Goal: Task Accomplishment & Management: Manage account settings

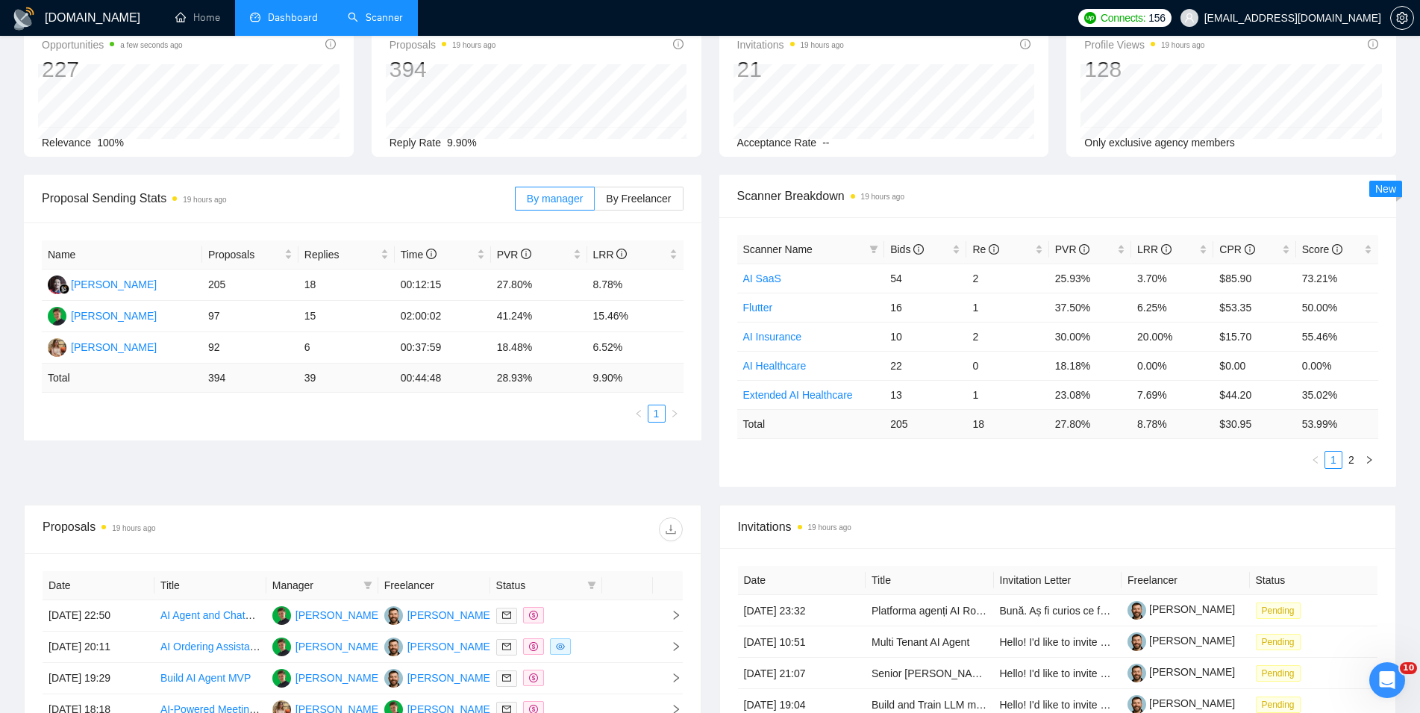
click at [358, 21] on link "Scanner" at bounding box center [375, 17] width 55 height 13
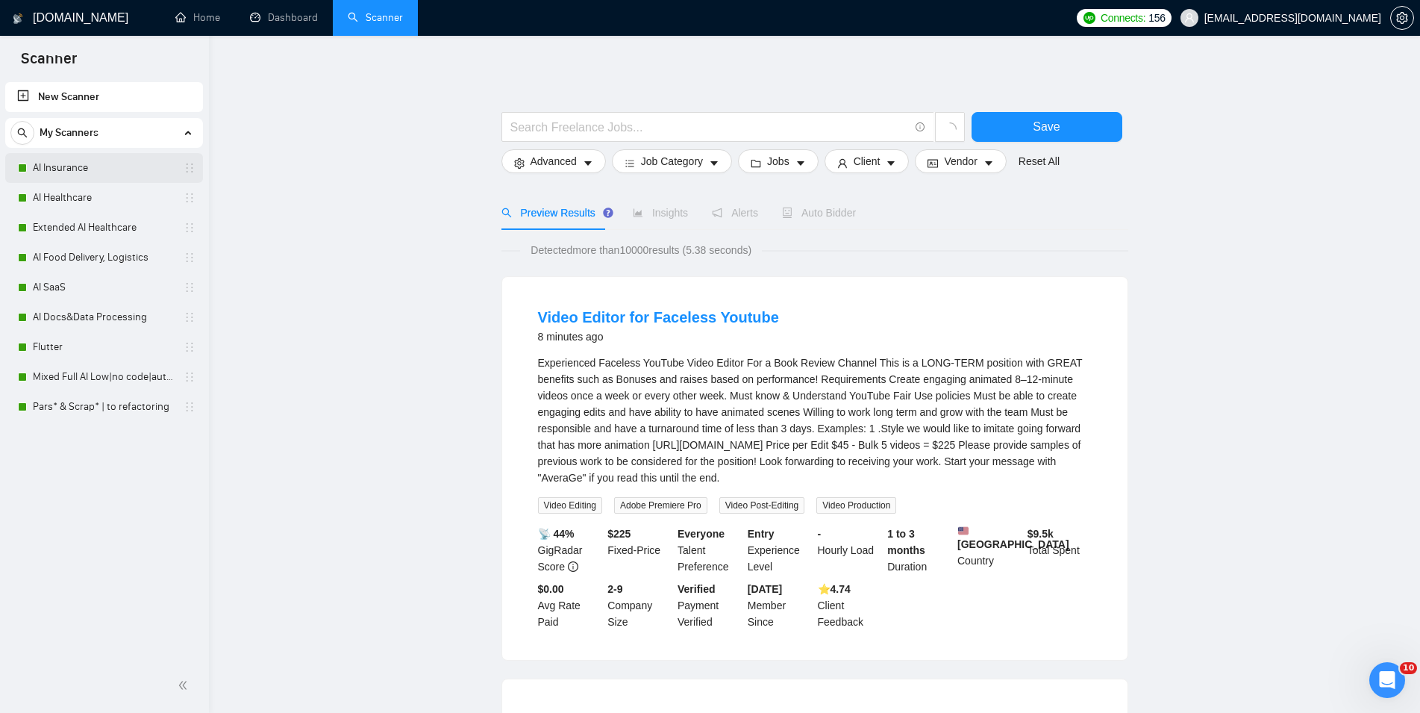
click at [96, 175] on link "AI Insurance" at bounding box center [104, 168] width 142 height 30
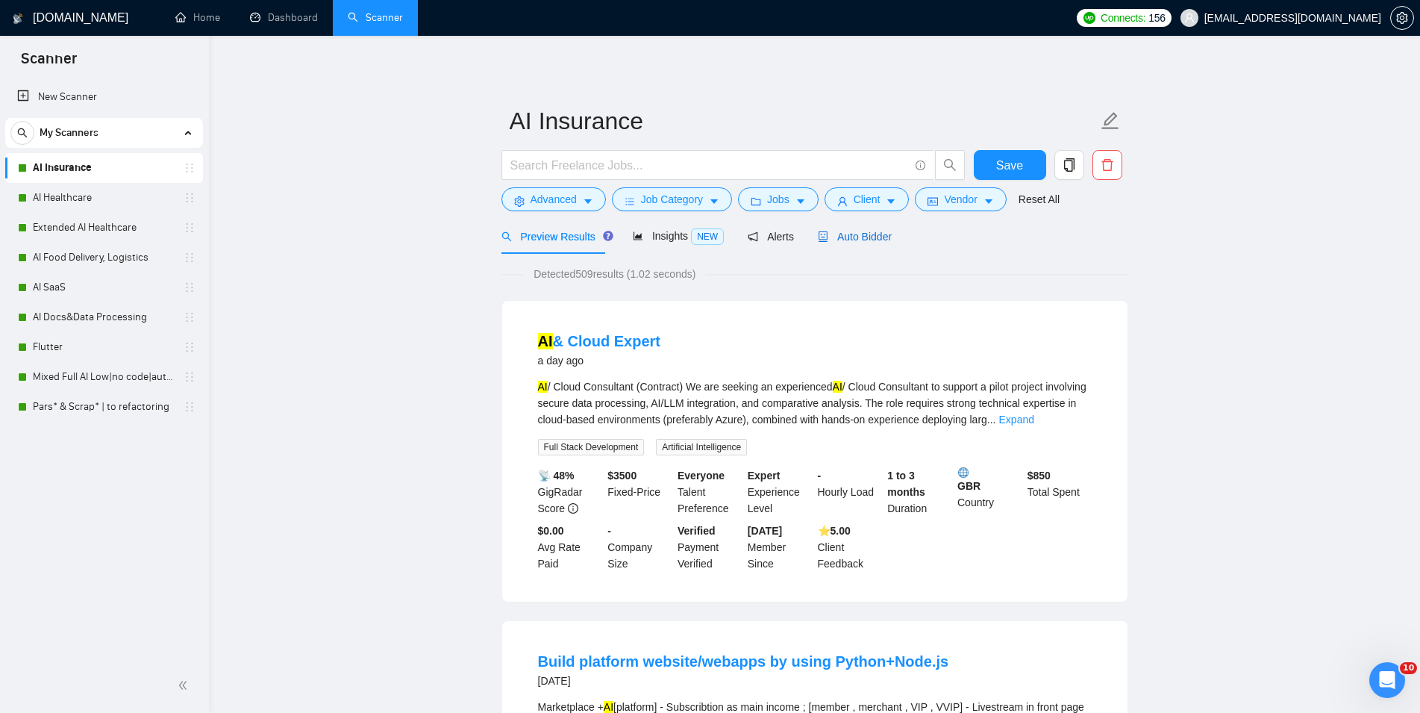
click at [843, 234] on span "Auto Bidder" at bounding box center [855, 237] width 74 height 12
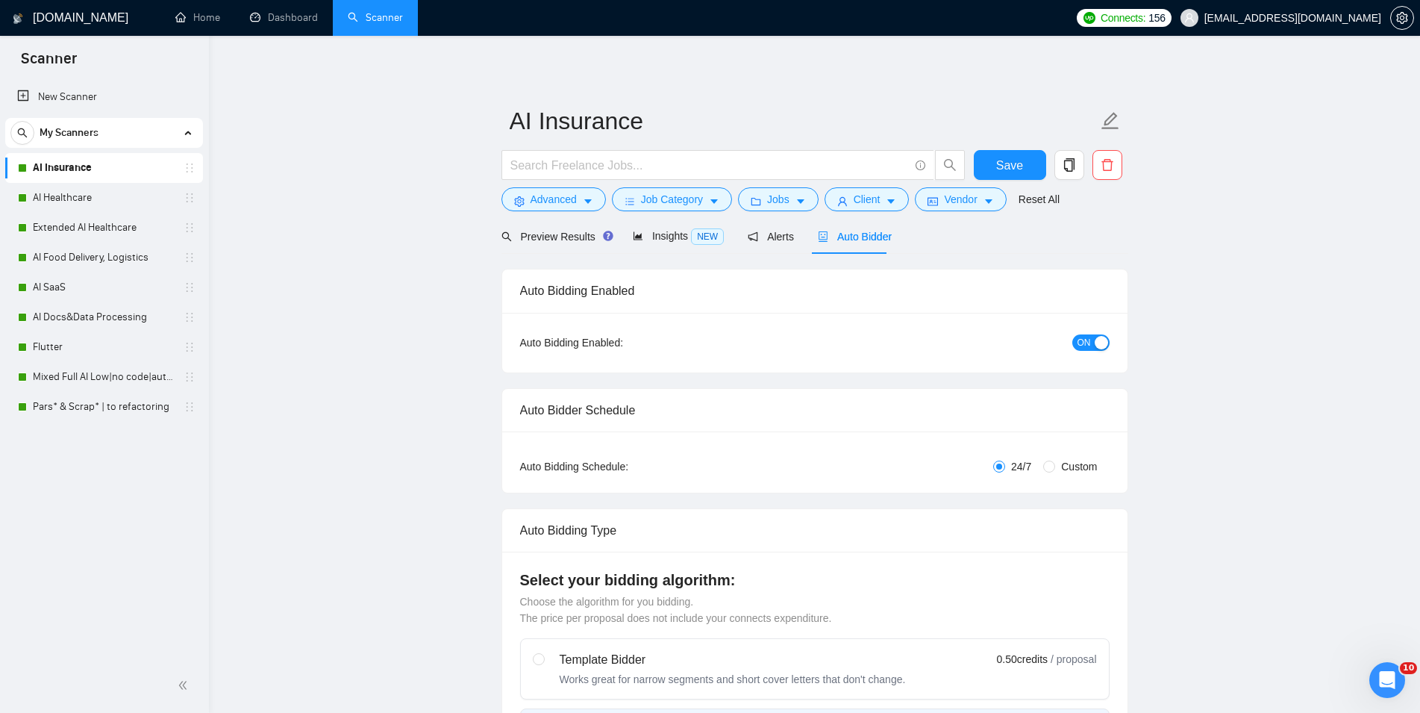
click at [1096, 342] on div "button" at bounding box center [1101, 342] width 13 height 13
click at [998, 156] on span "Save" at bounding box center [1009, 165] width 27 height 19
click at [63, 207] on link "AI Healthcare" at bounding box center [104, 198] width 142 height 30
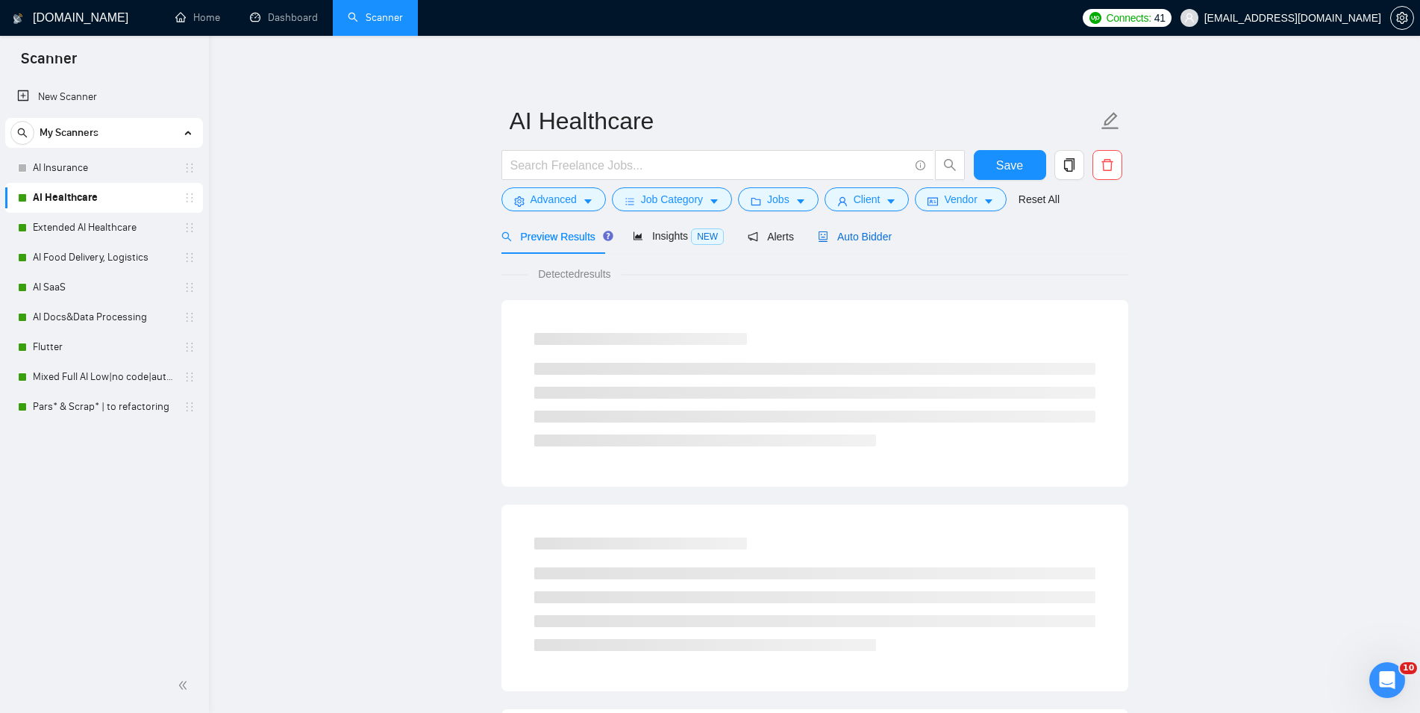
click at [843, 236] on span "Auto Bidder" at bounding box center [855, 237] width 74 height 12
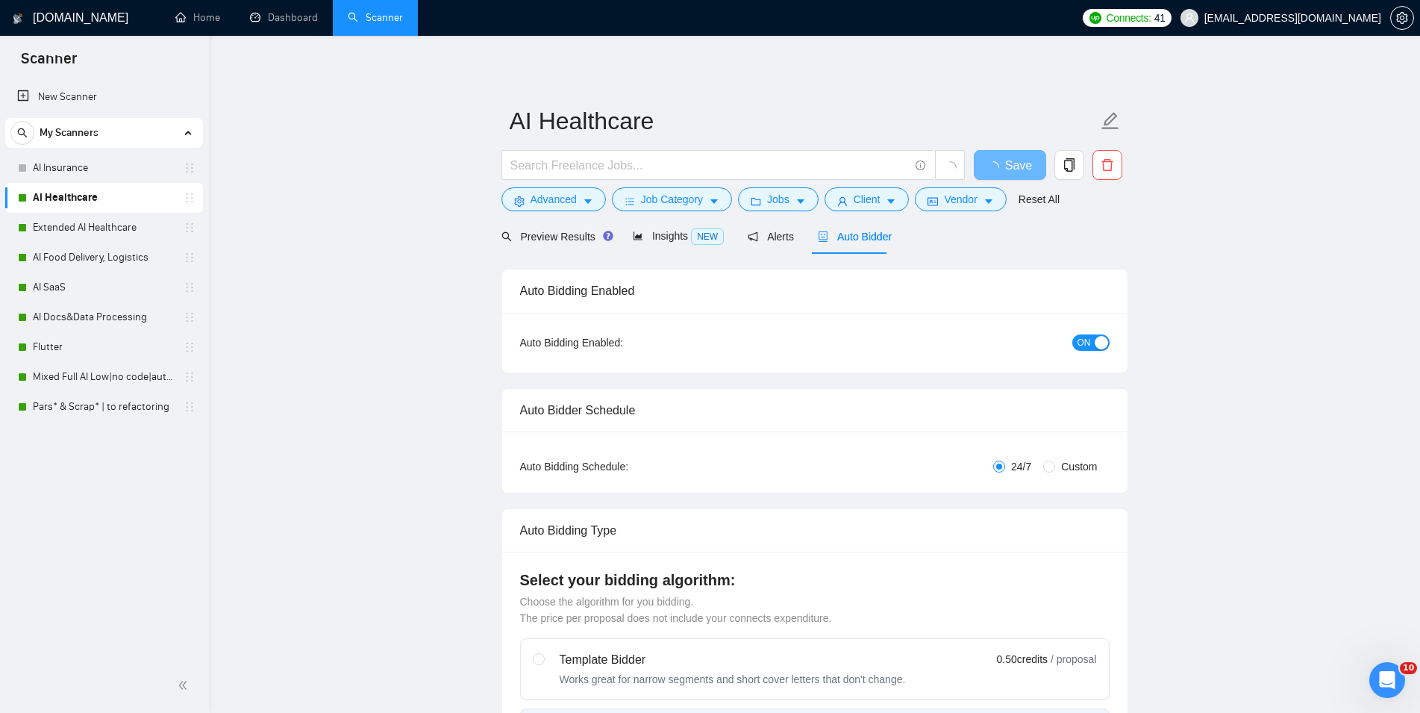
checkbox input "true"
click at [1102, 341] on div "button" at bounding box center [1101, 342] width 13 height 13
click at [1003, 172] on span "Save" at bounding box center [1009, 165] width 27 height 19
checkbox input "true"
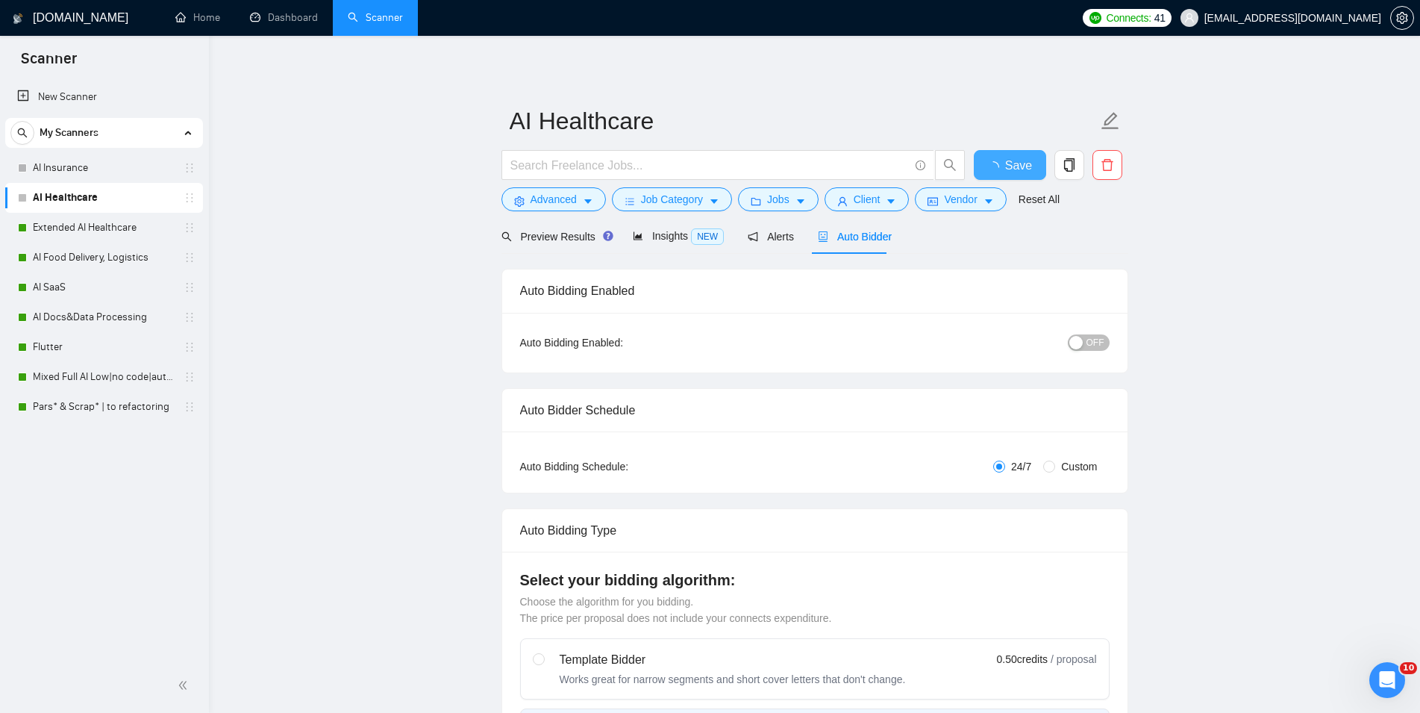
checkbox input "true"
click at [66, 231] on link "Extended AI Healthcare" at bounding box center [104, 228] width 142 height 30
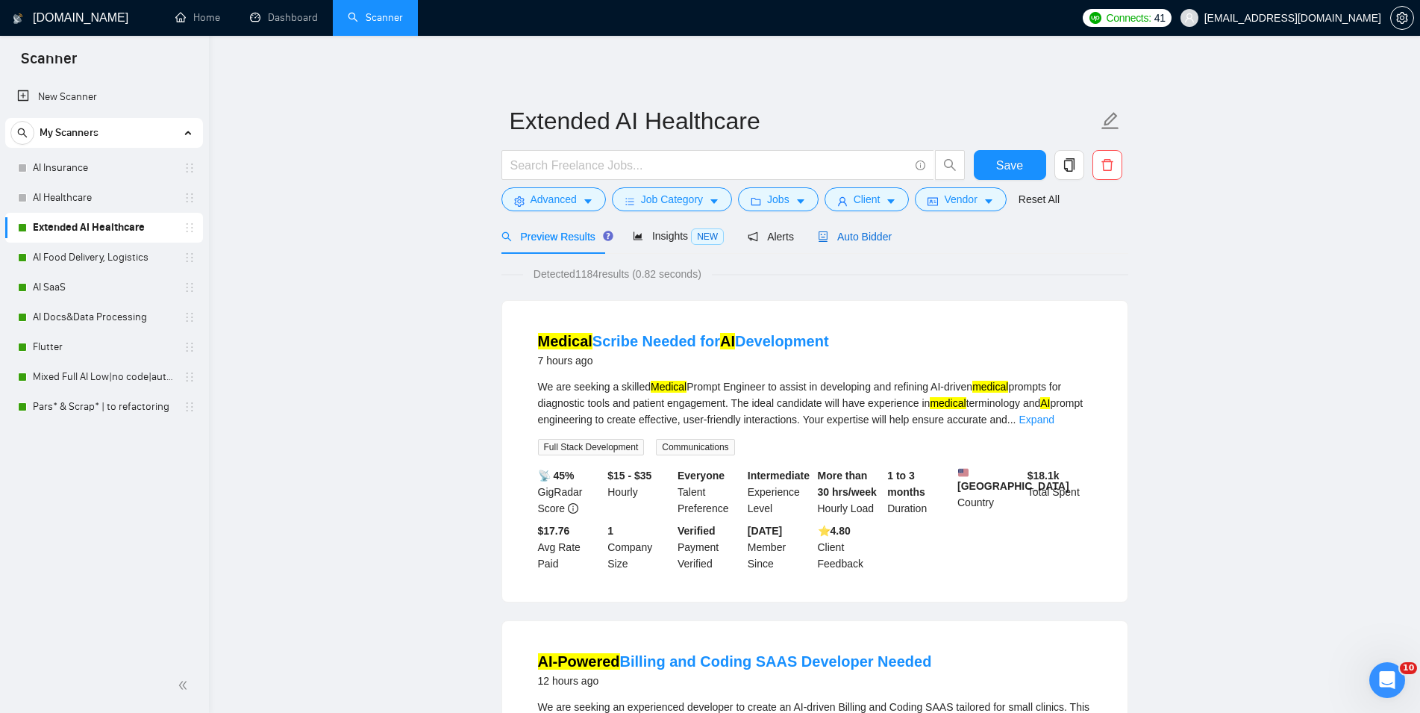
click at [850, 233] on span "Auto Bidder" at bounding box center [855, 237] width 74 height 12
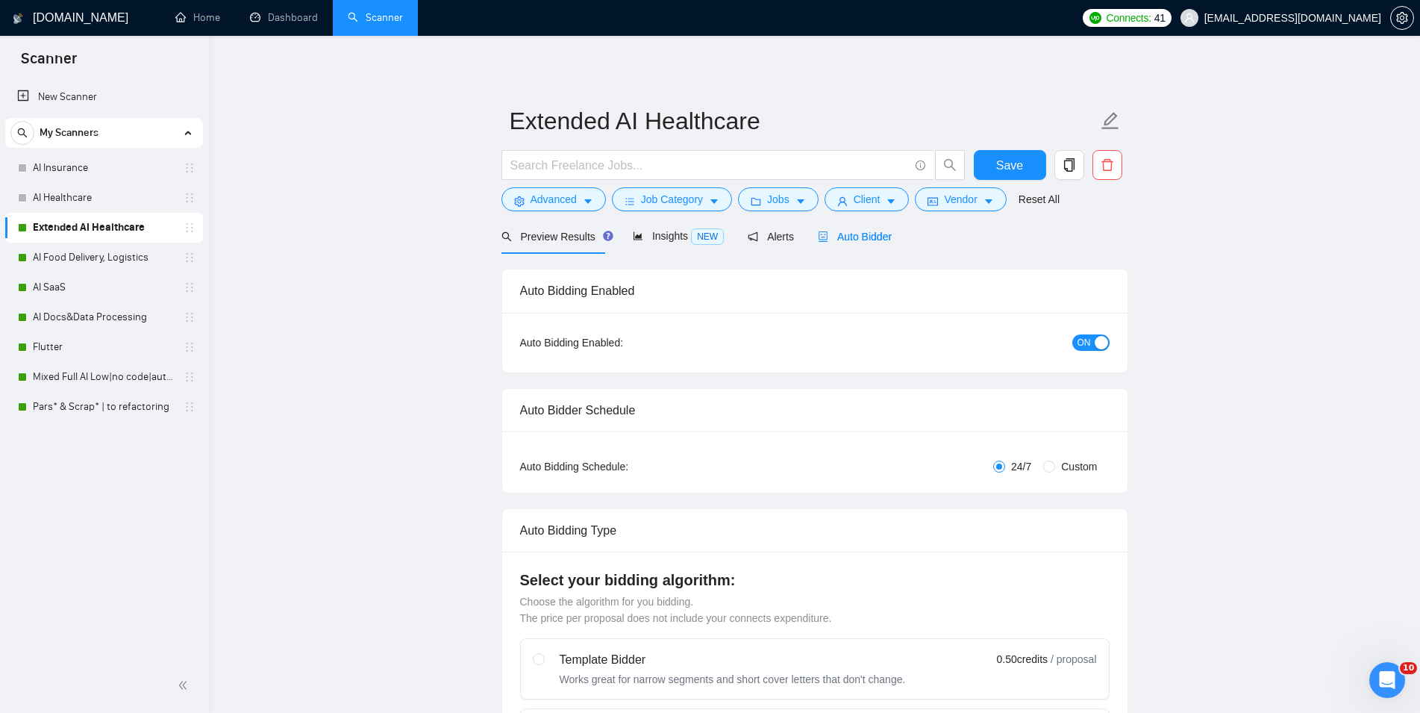
click at [1079, 343] on span "ON" at bounding box center [1084, 342] width 13 height 16
click at [1025, 160] on button "Save" at bounding box center [1010, 165] width 72 height 30
click at [90, 257] on link "AI Food Delivery, Logistics" at bounding box center [104, 258] width 142 height 30
click at [1031, 162] on button "Save" at bounding box center [1010, 165] width 72 height 30
click at [107, 259] on link "AI Food Delivery, Logistics" at bounding box center [104, 258] width 142 height 30
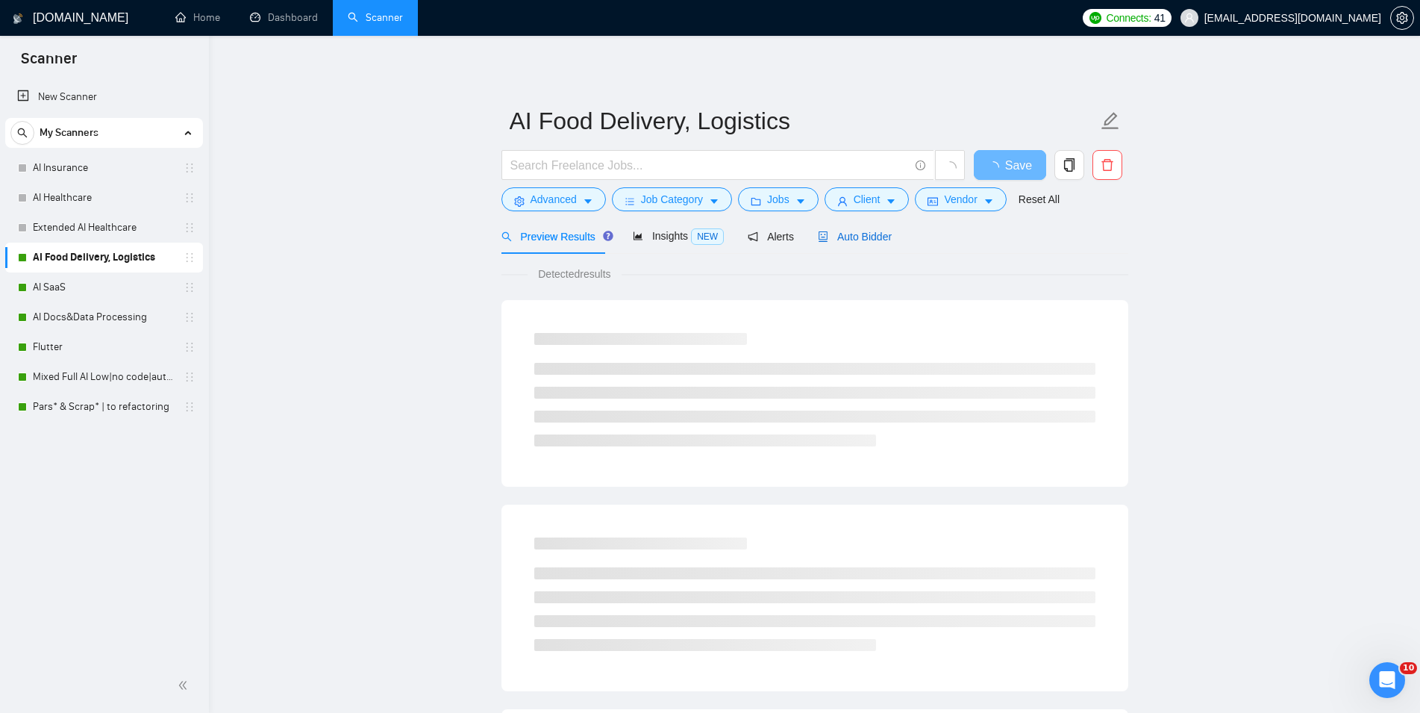
click at [836, 231] on span "Auto Bidder" at bounding box center [855, 237] width 74 height 12
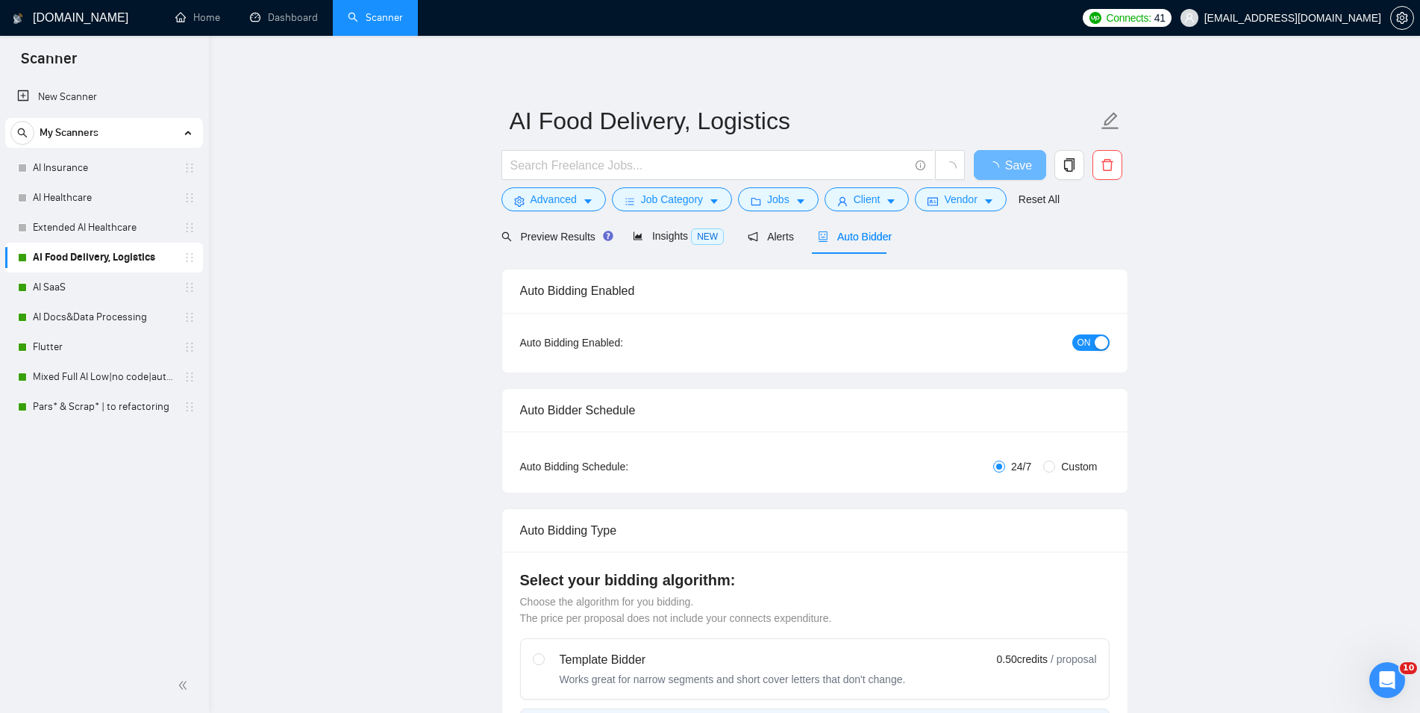
click at [1087, 343] on span "ON" at bounding box center [1084, 342] width 13 height 16
click at [1002, 168] on span "Save" at bounding box center [1009, 165] width 27 height 19
click at [81, 289] on link "AI SaaS" at bounding box center [104, 287] width 142 height 30
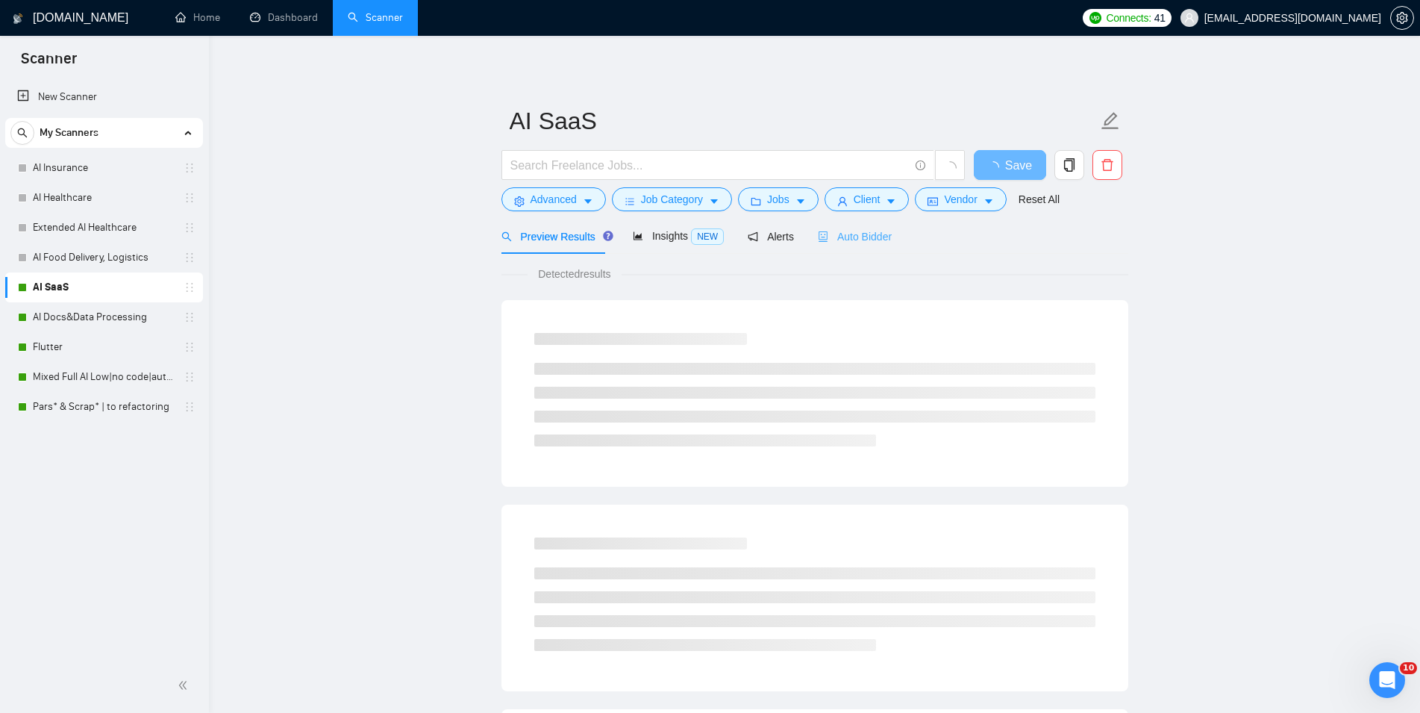
click at [844, 224] on div "Auto Bidder" at bounding box center [855, 236] width 74 height 35
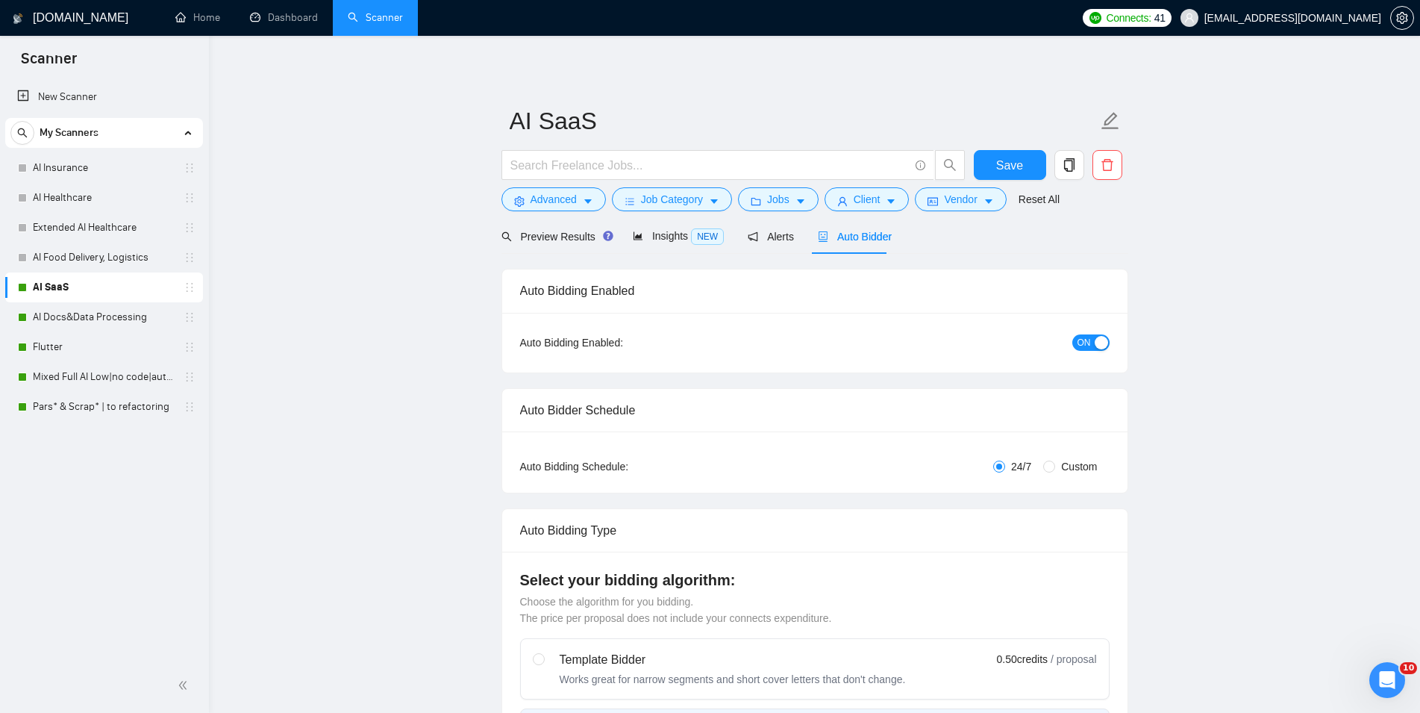
click at [1092, 340] on button "ON" at bounding box center [1090, 342] width 37 height 16
click at [995, 163] on button "Save" at bounding box center [1010, 165] width 72 height 30
click at [72, 307] on link "AI Docs&Data Processing" at bounding box center [104, 317] width 142 height 30
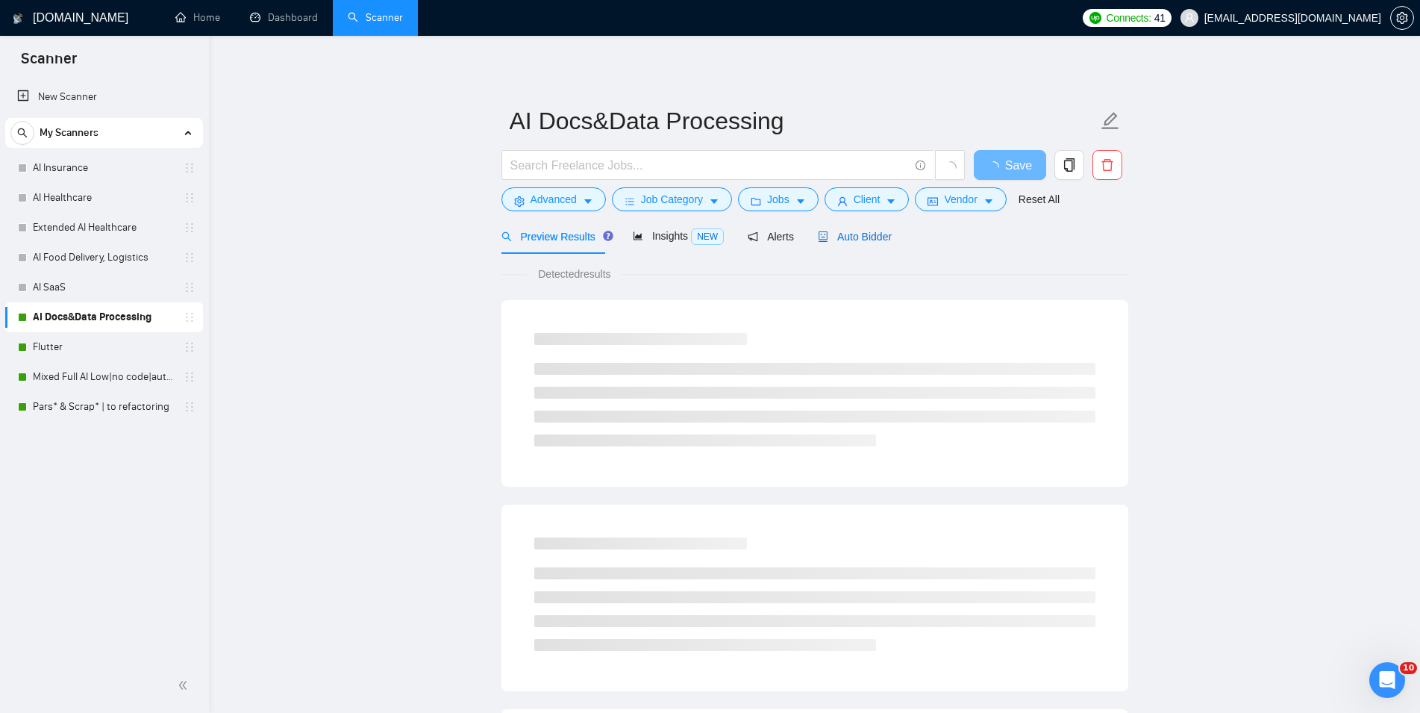
click at [842, 231] on span "Auto Bidder" at bounding box center [855, 237] width 74 height 12
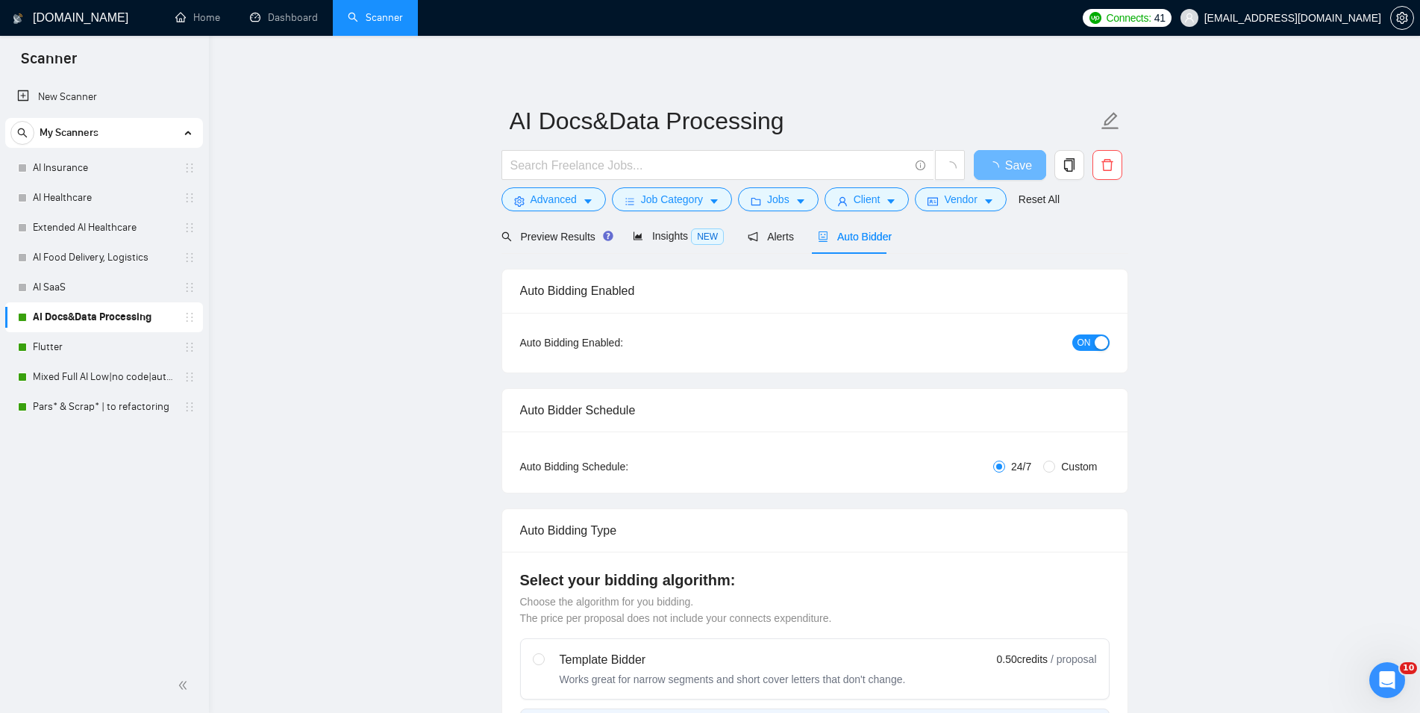
click at [1089, 340] on span "ON" at bounding box center [1084, 342] width 13 height 16
click at [1014, 163] on span "Save" at bounding box center [1009, 165] width 27 height 19
click at [129, 337] on link "Flutter" at bounding box center [104, 347] width 142 height 30
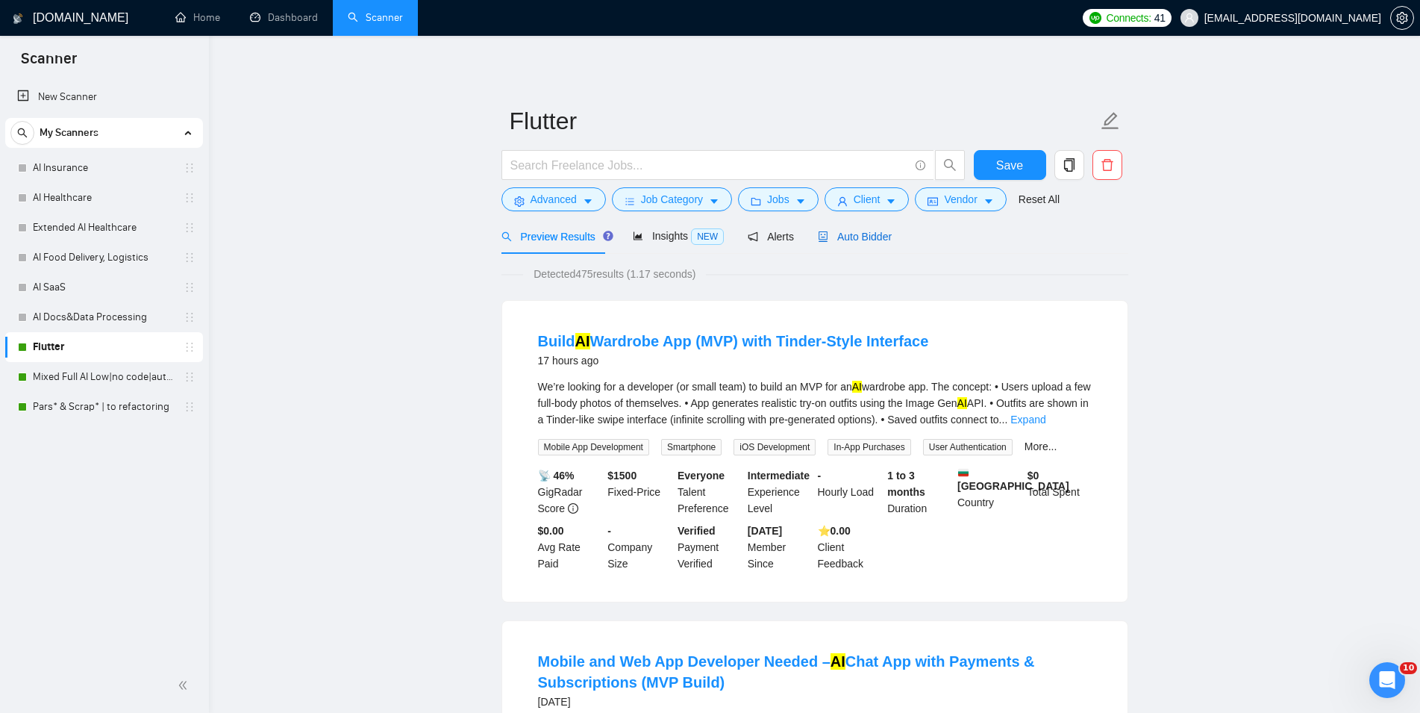
click at [880, 239] on span "Auto Bidder" at bounding box center [855, 237] width 74 height 12
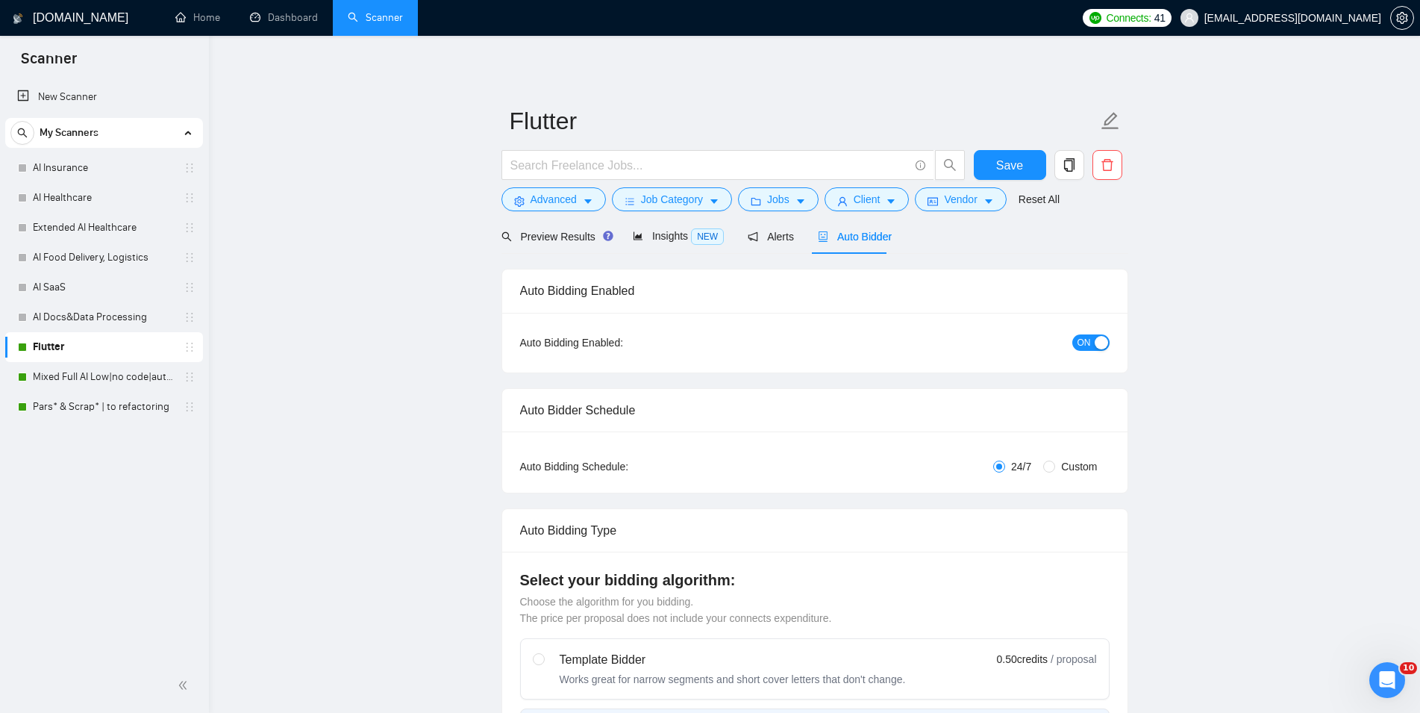
click at [1098, 340] on div "button" at bounding box center [1101, 342] width 13 height 13
click at [1003, 157] on span "Save" at bounding box center [1009, 165] width 27 height 19
click at [54, 372] on link "Mixed Full AI Low|no code|automations" at bounding box center [104, 377] width 142 height 30
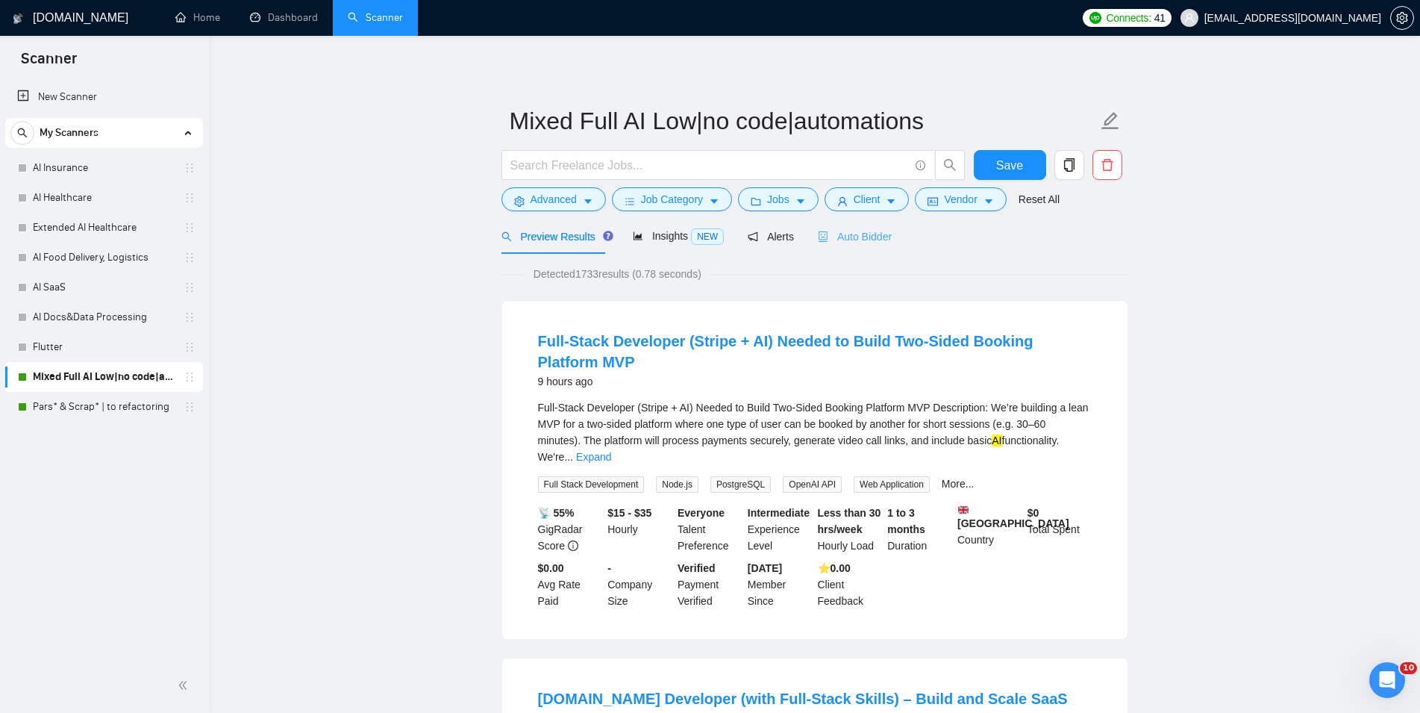
click at [870, 227] on div "Auto Bidder" at bounding box center [855, 236] width 74 height 35
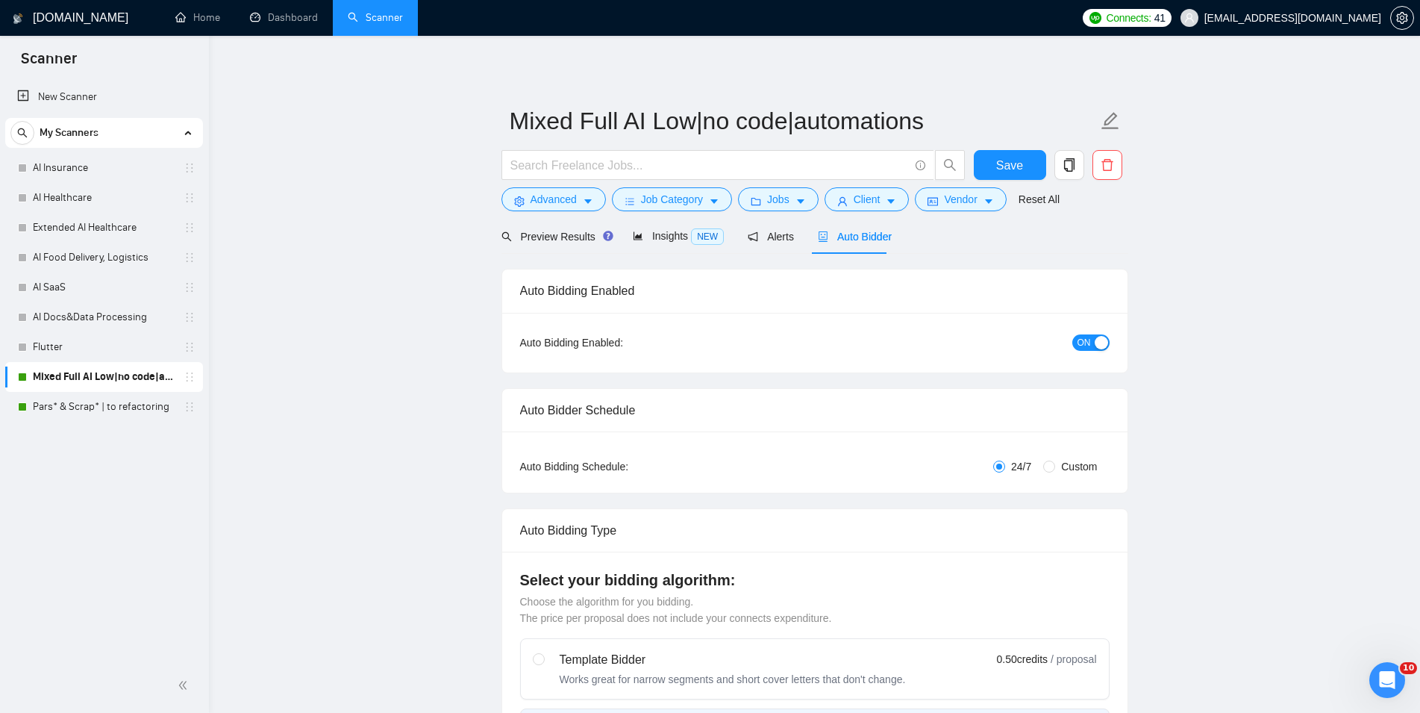
click at [1090, 337] on span "ON" at bounding box center [1084, 342] width 13 height 16
click at [1010, 166] on span "Save" at bounding box center [1009, 165] width 27 height 19
click at [87, 404] on link "Pars* & Scrap* | to refactoring" at bounding box center [104, 407] width 142 height 30
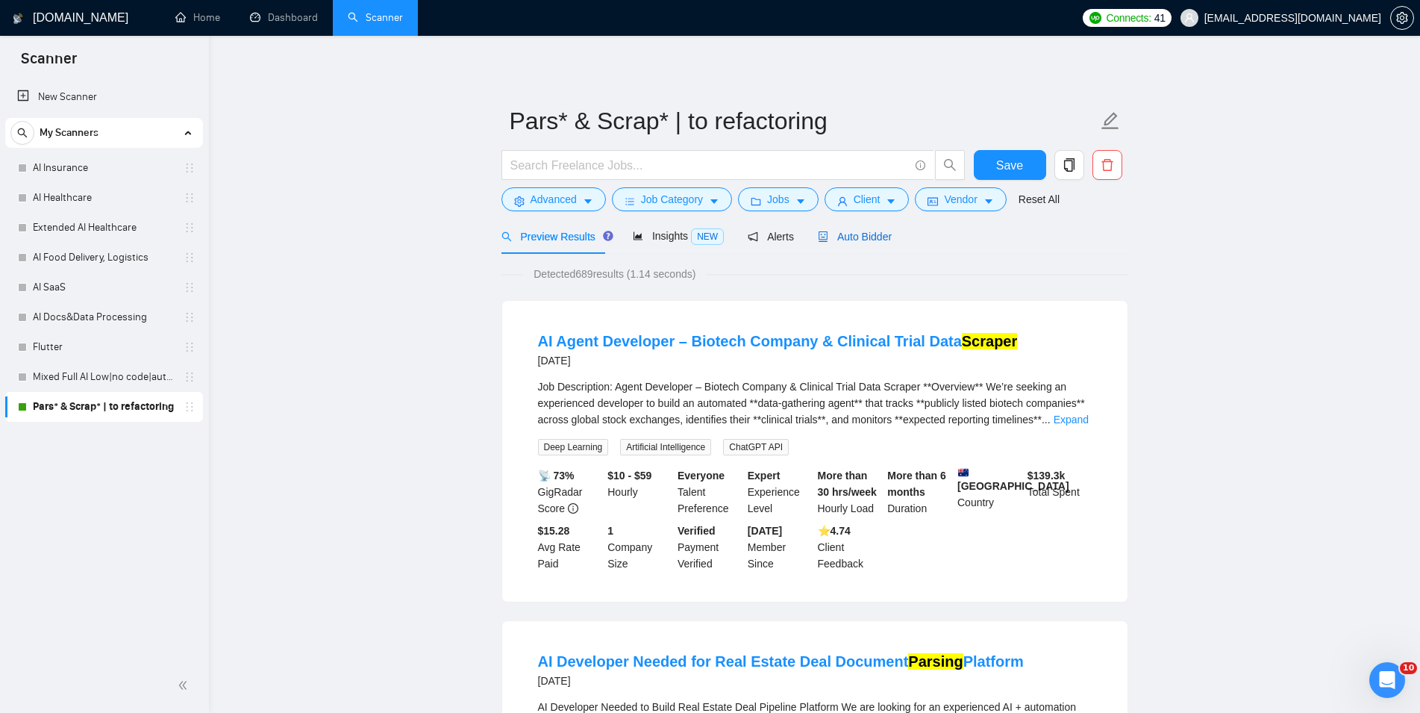
click at [861, 232] on span "Auto Bidder" at bounding box center [855, 237] width 74 height 12
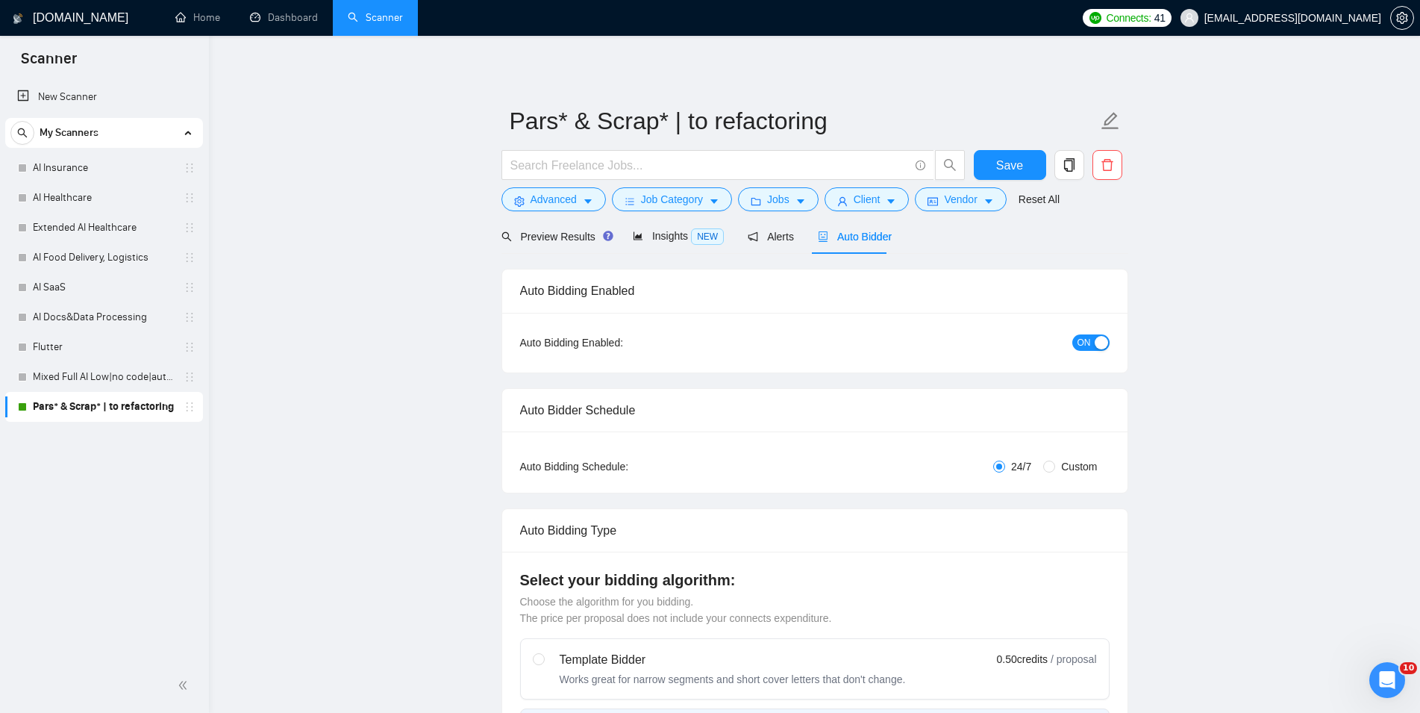
click at [1095, 338] on div "button" at bounding box center [1101, 342] width 13 height 13
click at [1015, 158] on span "Save" at bounding box center [1009, 165] width 27 height 19
drag, startPoint x: 557, startPoint y: 156, endPoint x: 500, endPoint y: 165, distance: 58.2
click at [510, 165] on input "text" at bounding box center [709, 165] width 398 height 19
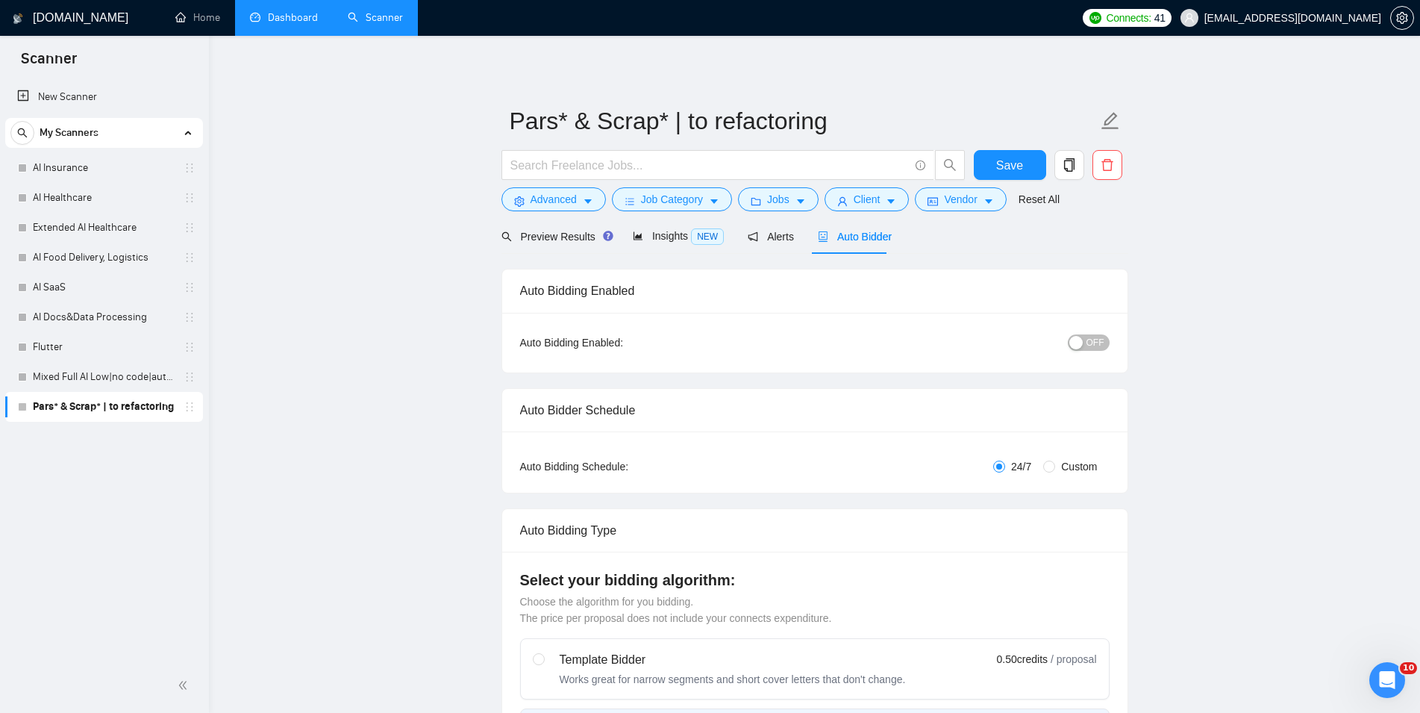
click at [253, 24] on link "Dashboard" at bounding box center [284, 17] width 68 height 13
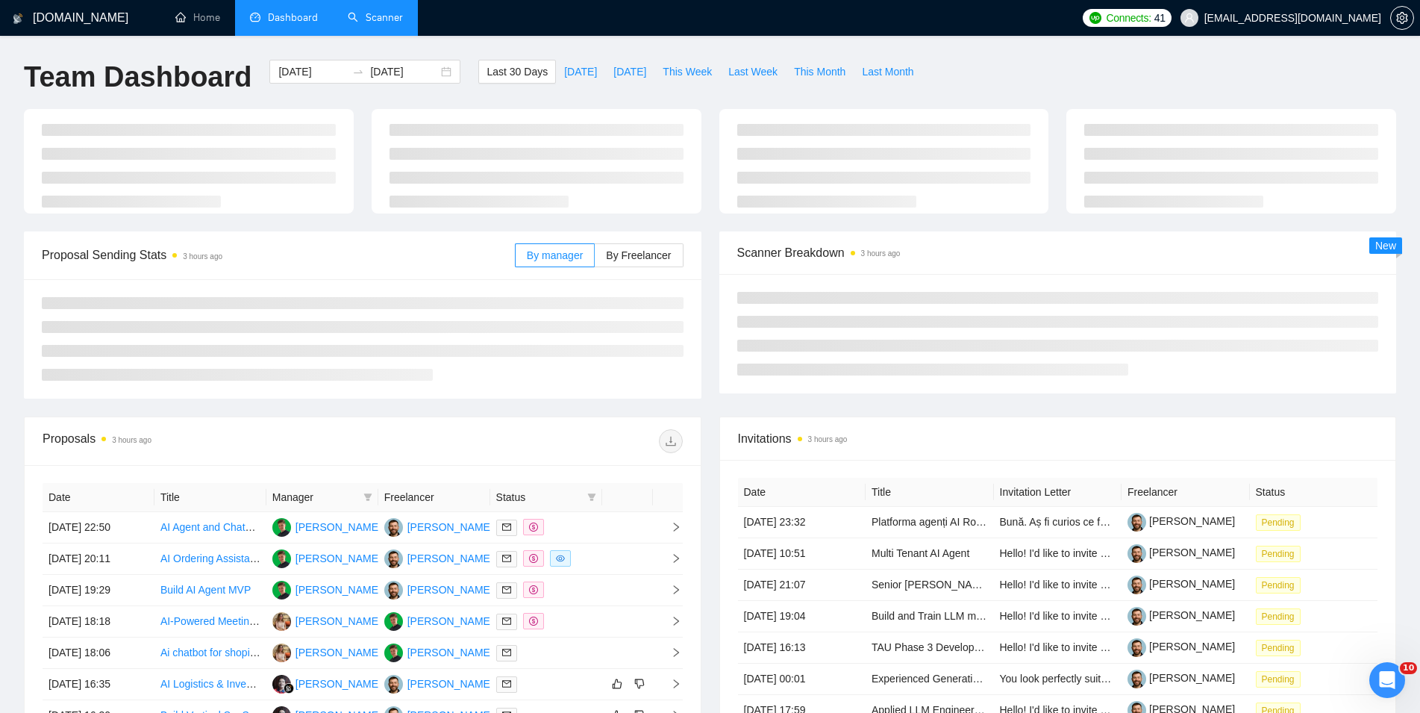
click at [376, 19] on link "Scanner" at bounding box center [375, 17] width 55 height 13
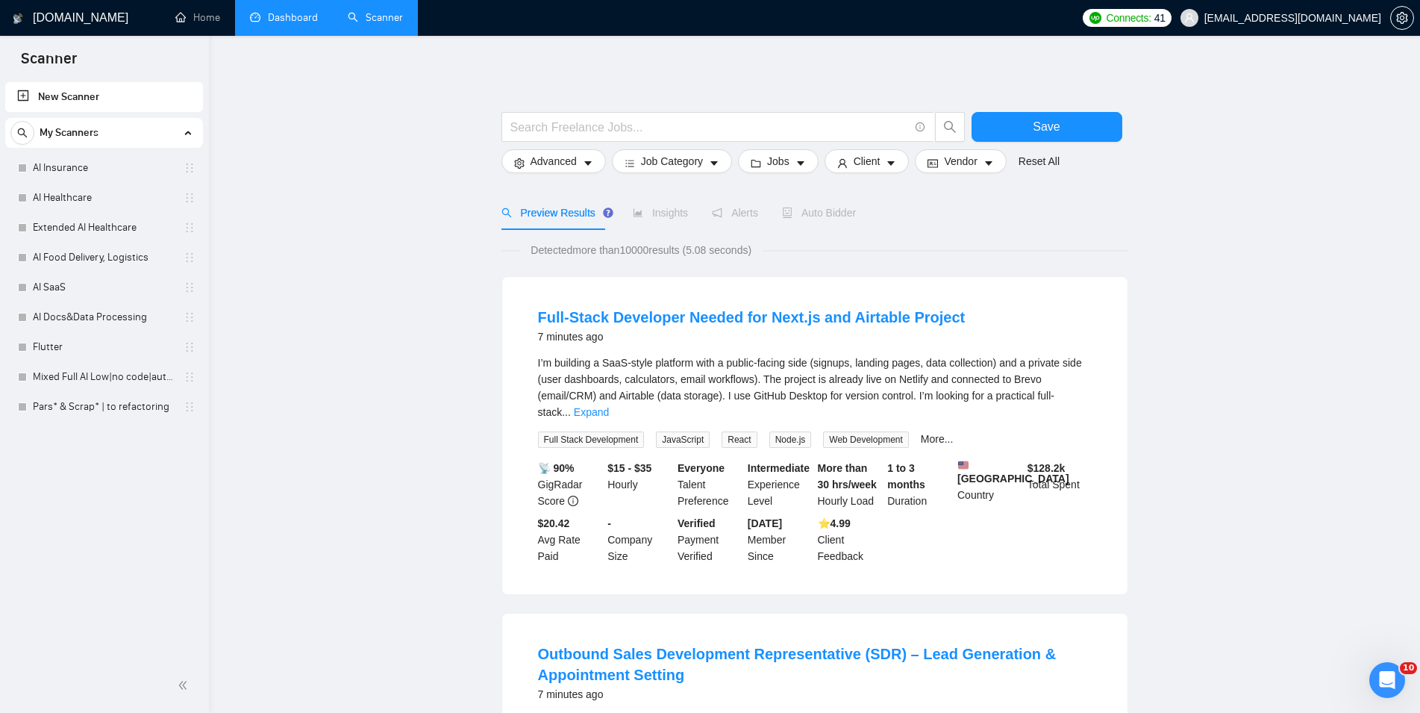
click at [310, 11] on link "Dashboard" at bounding box center [284, 17] width 68 height 13
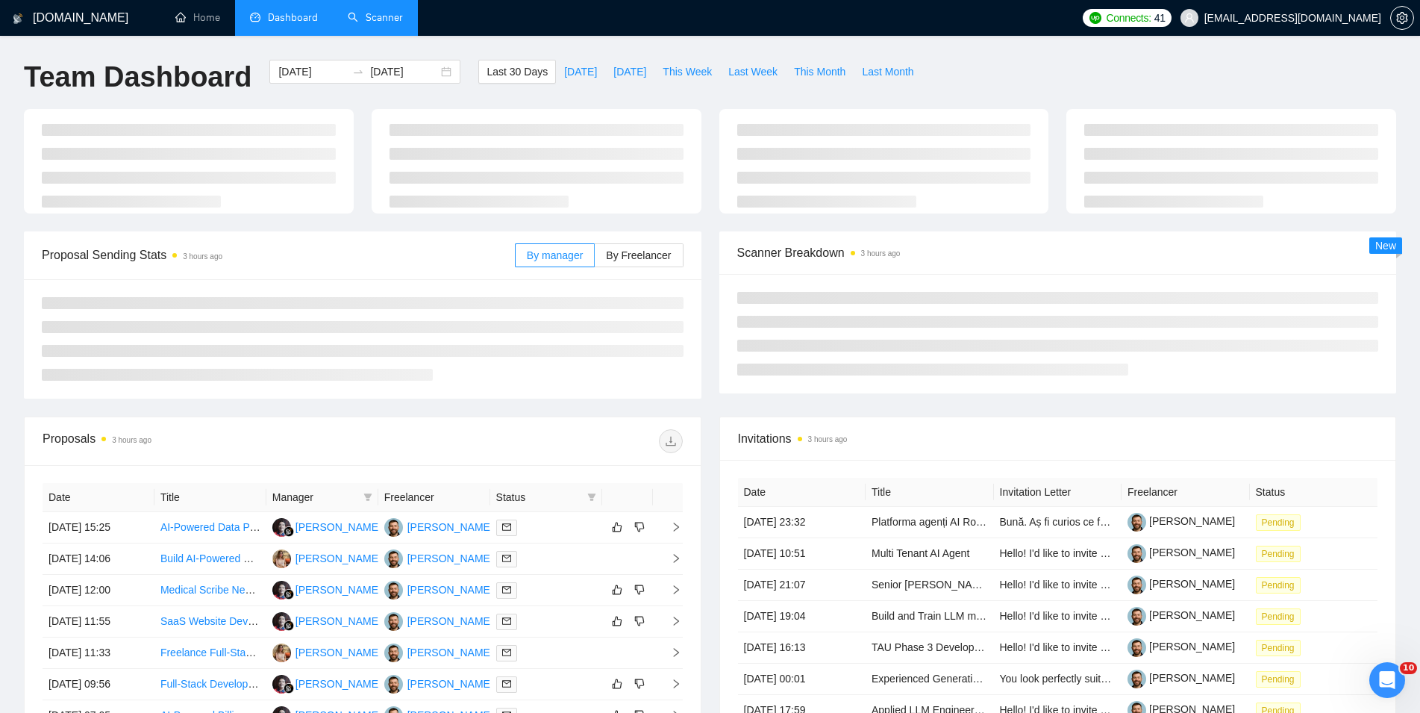
type input "[DATE]"
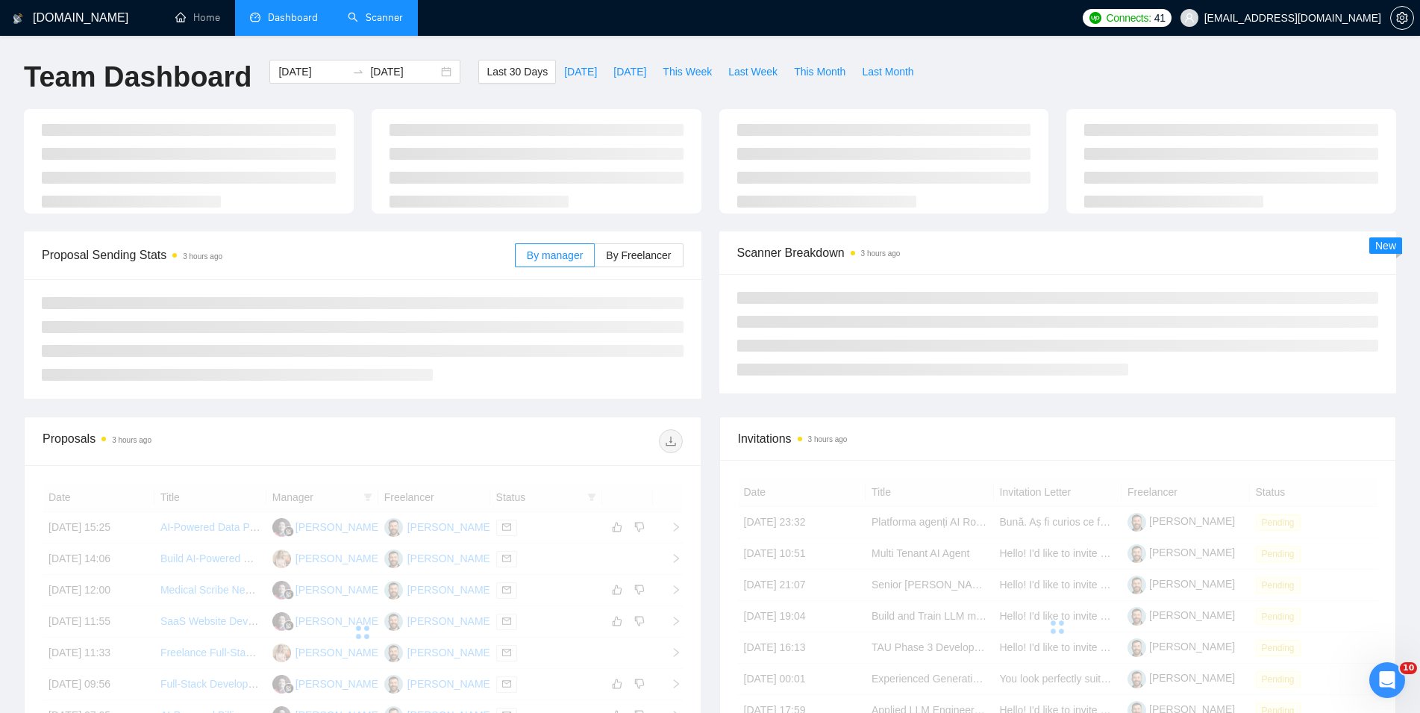
click at [367, 12] on link "Scanner" at bounding box center [375, 17] width 55 height 13
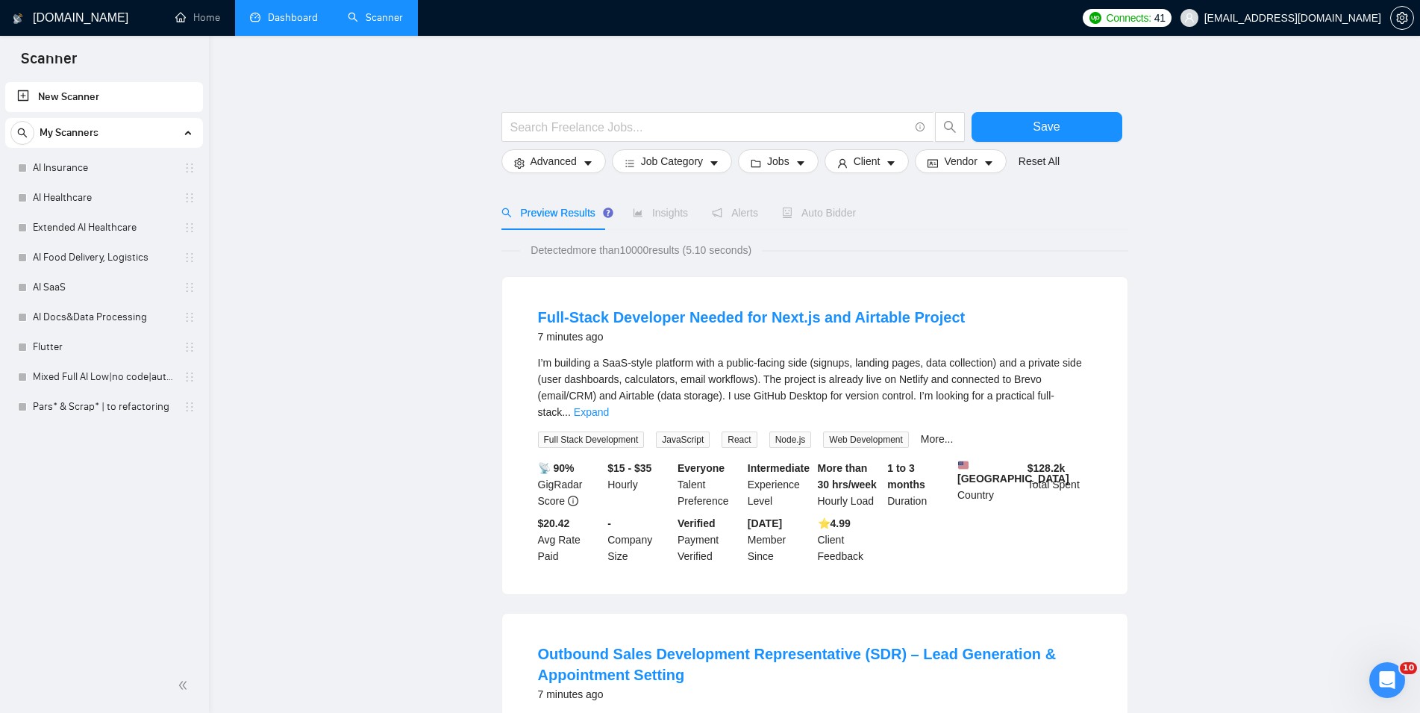
click at [270, 11] on link "Dashboard" at bounding box center [284, 17] width 68 height 13
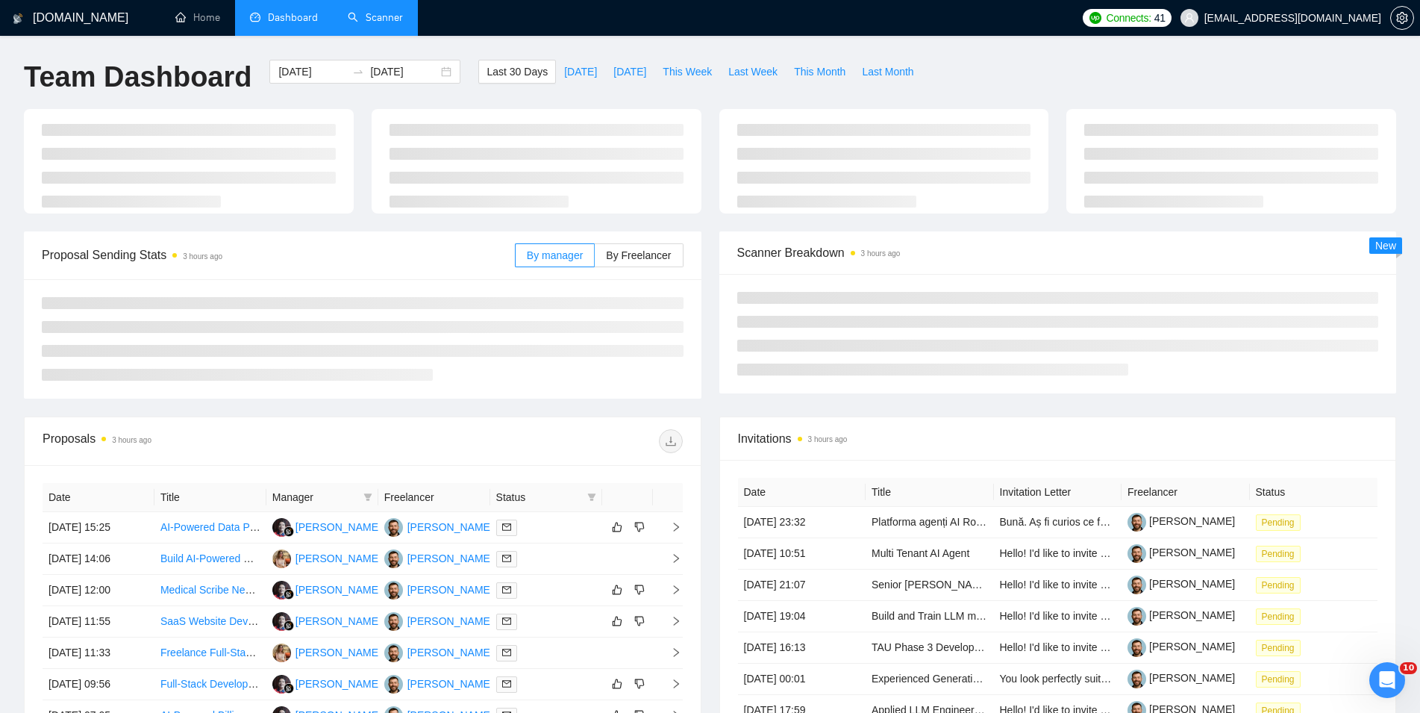
type input "[DATE]"
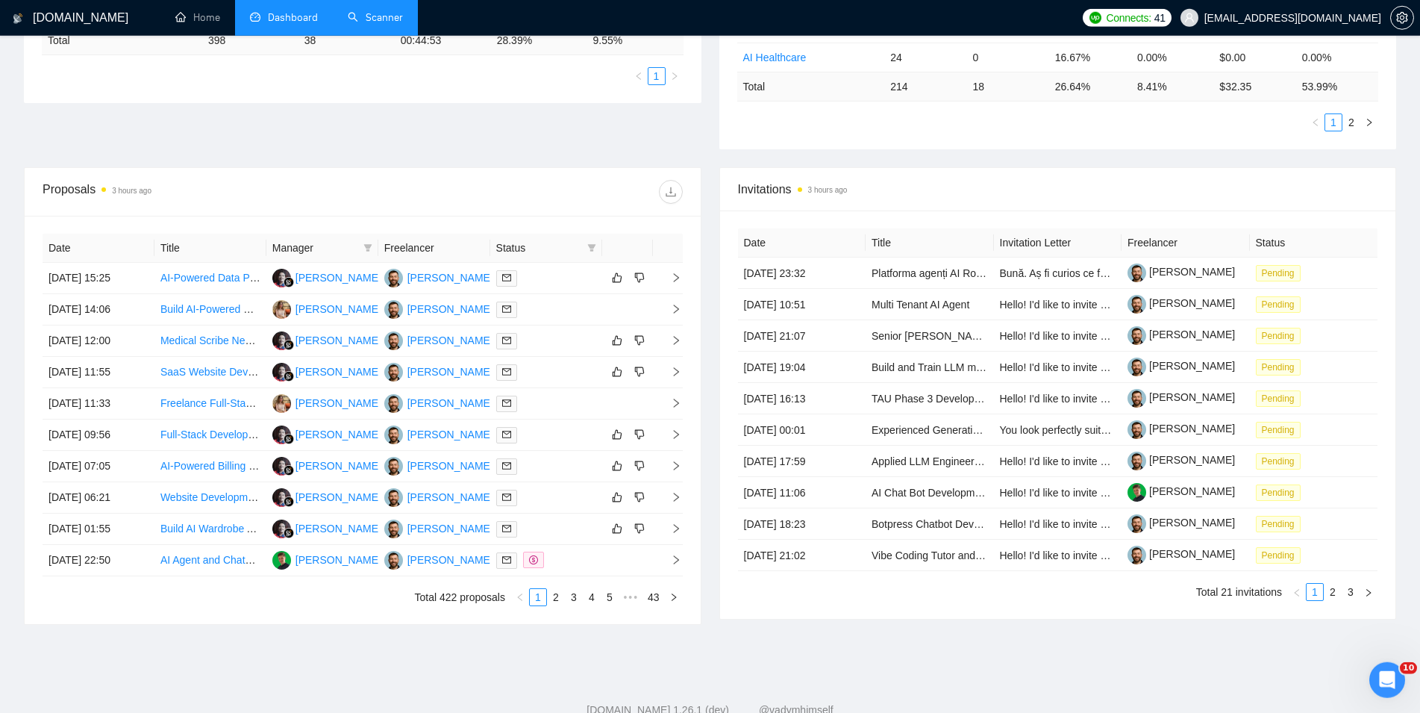
scroll to position [457, 0]
